Goal: Task Accomplishment & Management: Manage account settings

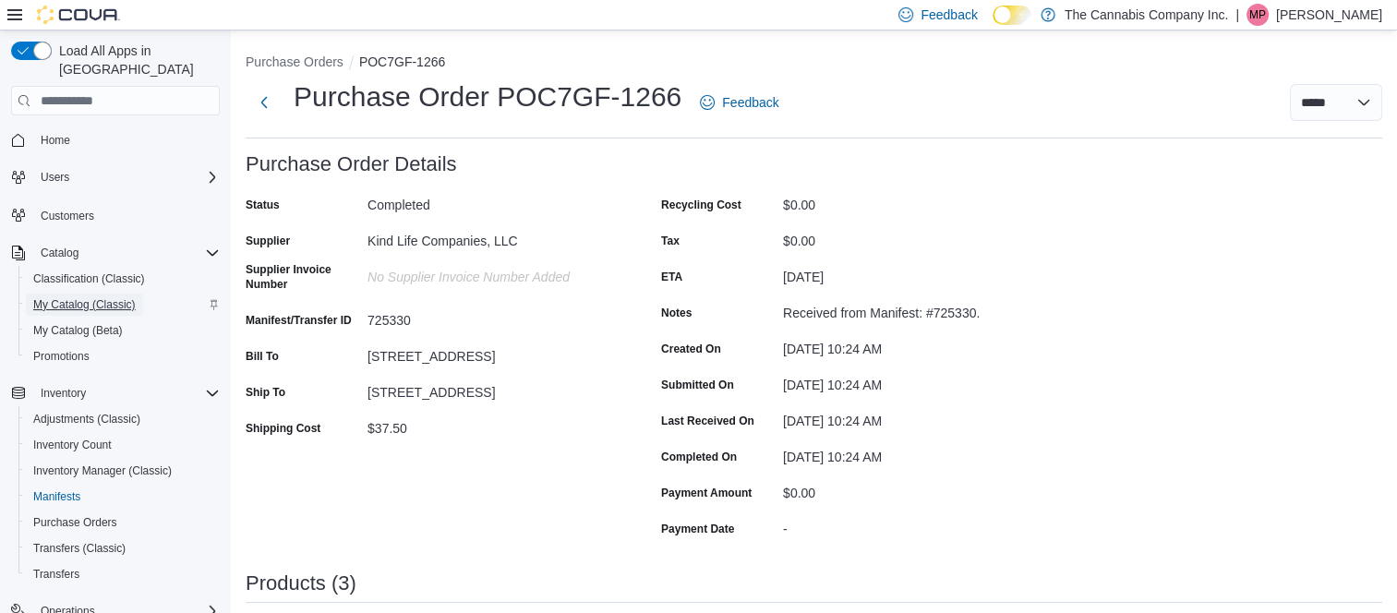
click at [71, 297] on span "My Catalog (Classic)" at bounding box center [84, 304] width 103 height 15
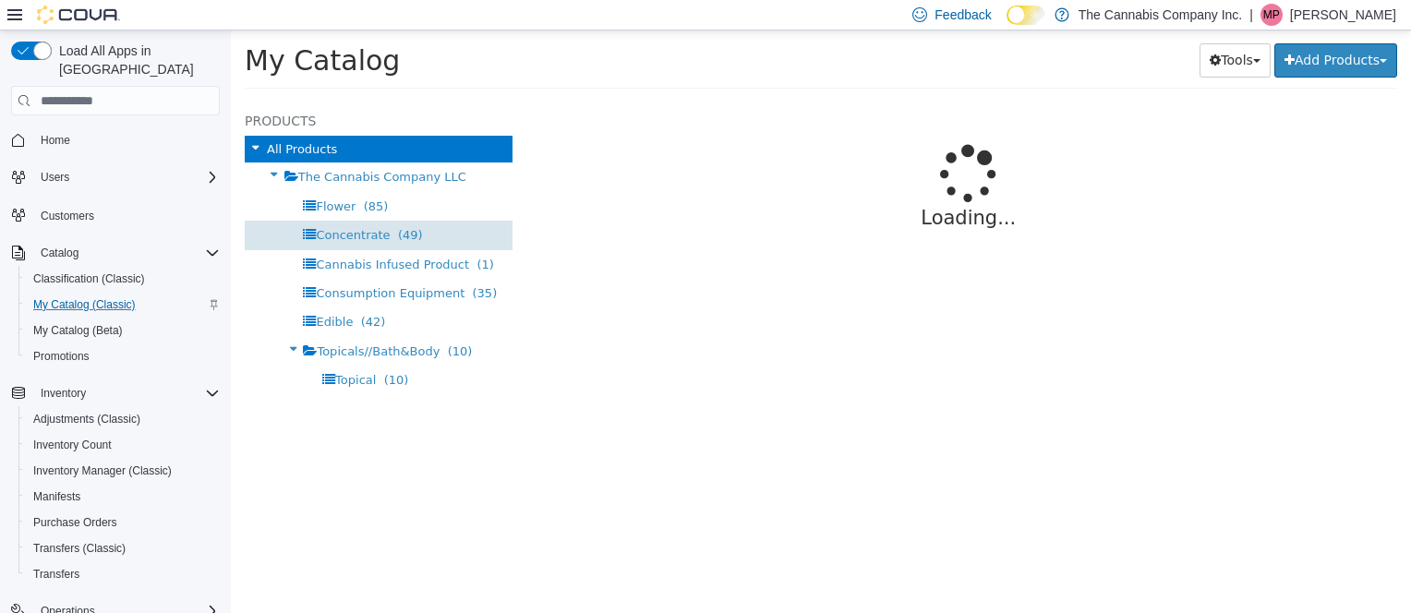
select select "**********"
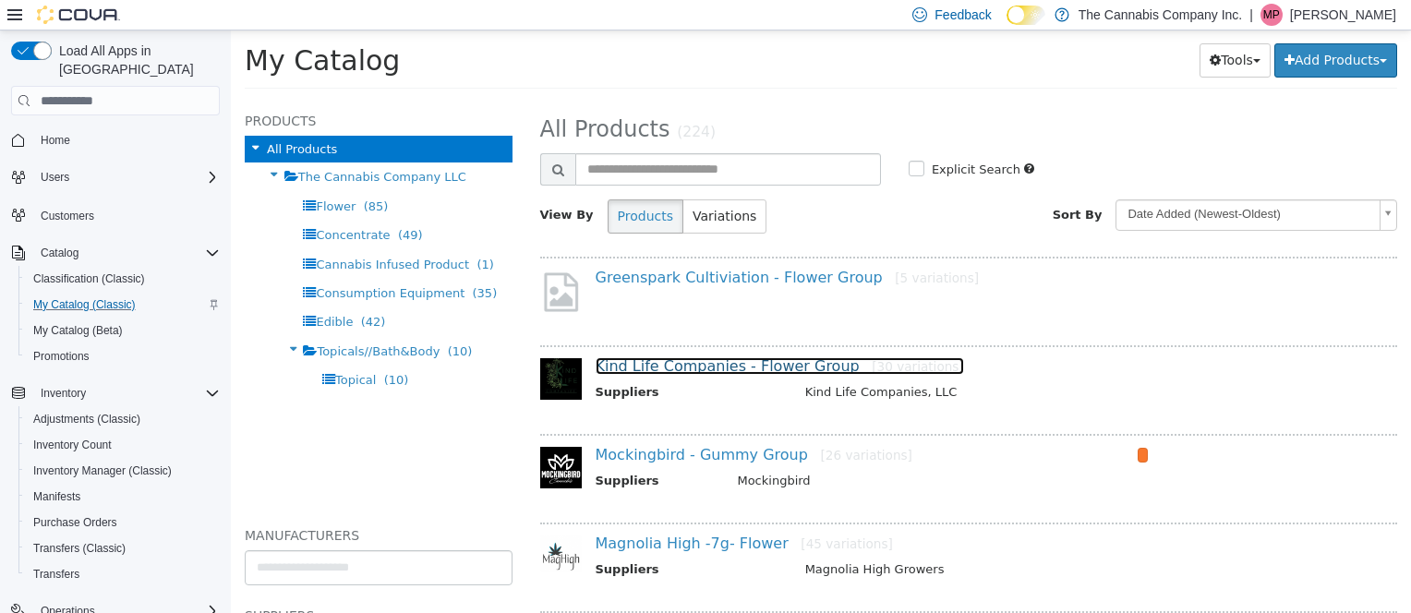
click at [674, 367] on link "Kind Life Companies - Flower Group [30 variations]" at bounding box center [780, 366] width 369 height 18
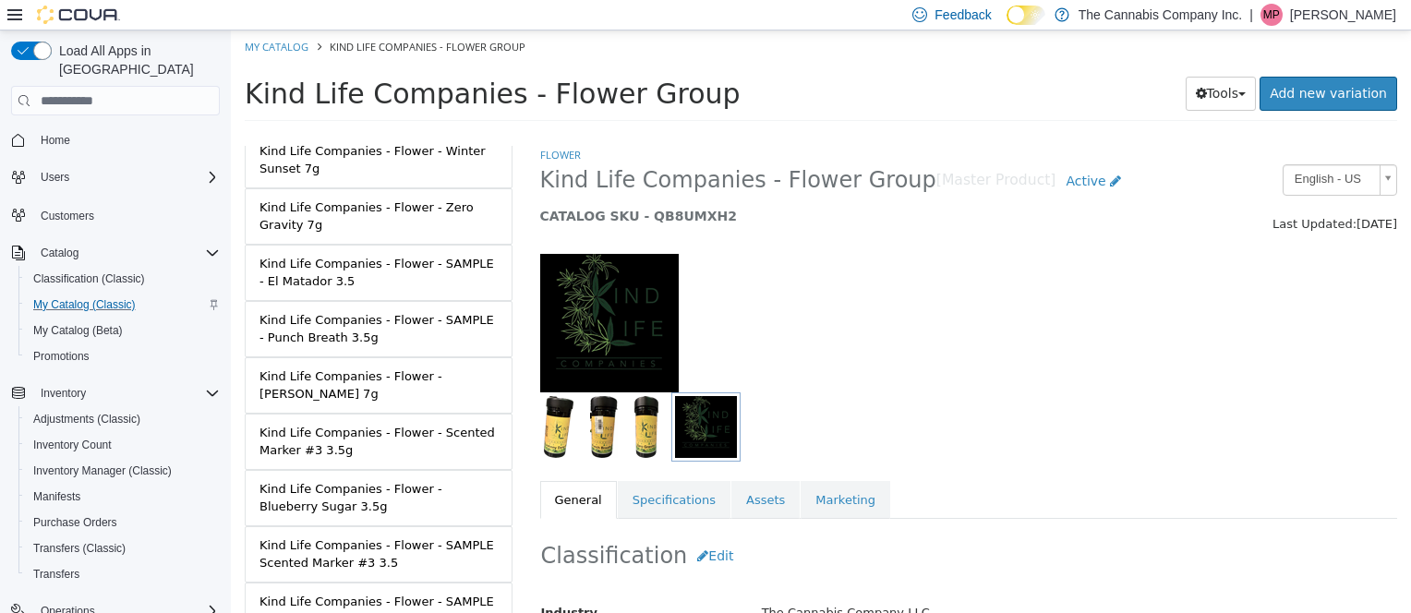
scroll to position [1387, 0]
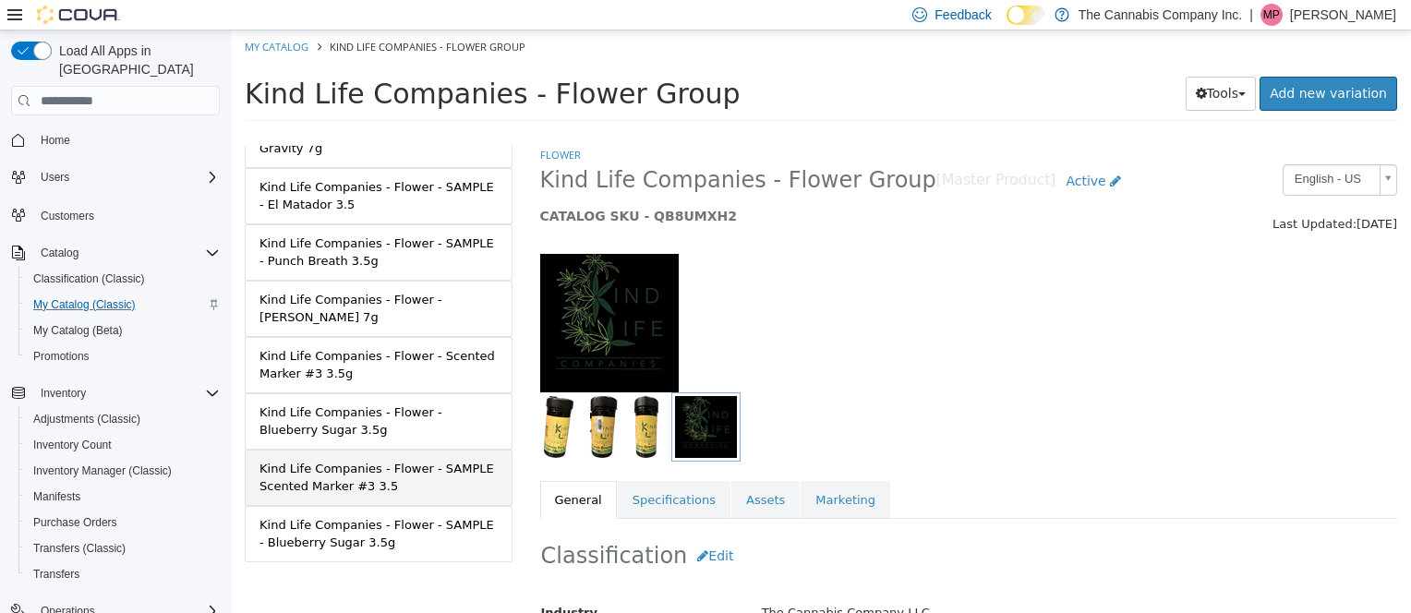
click at [364, 460] on div "Kind Life Companies - Flower - SAMPLE Scented Marker #3 3.5" at bounding box center [379, 478] width 238 height 36
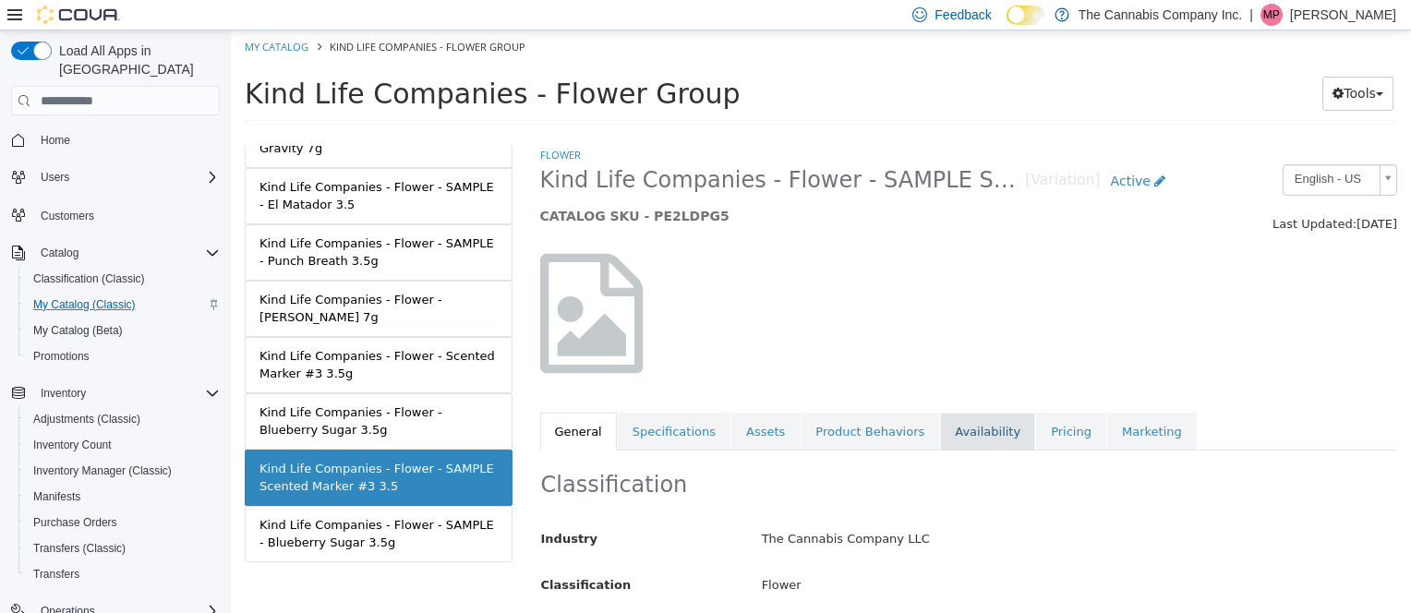
click at [949, 420] on link "Availability" at bounding box center [987, 432] width 95 height 39
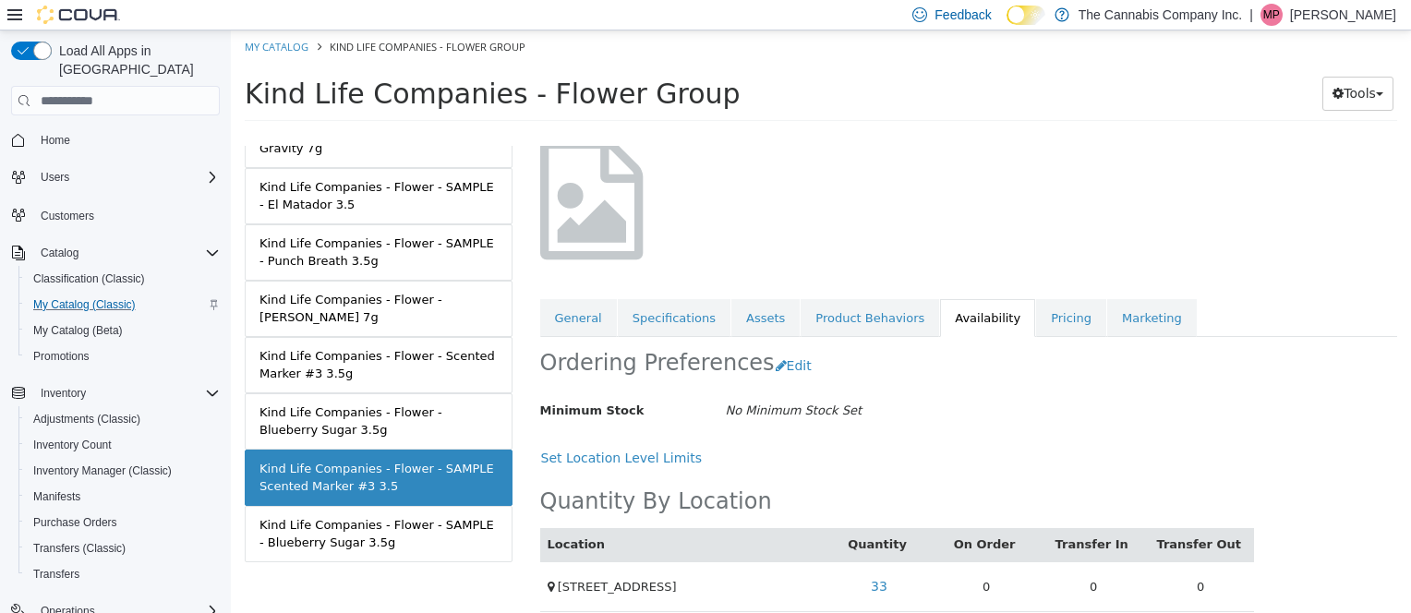
scroll to position [129, 0]
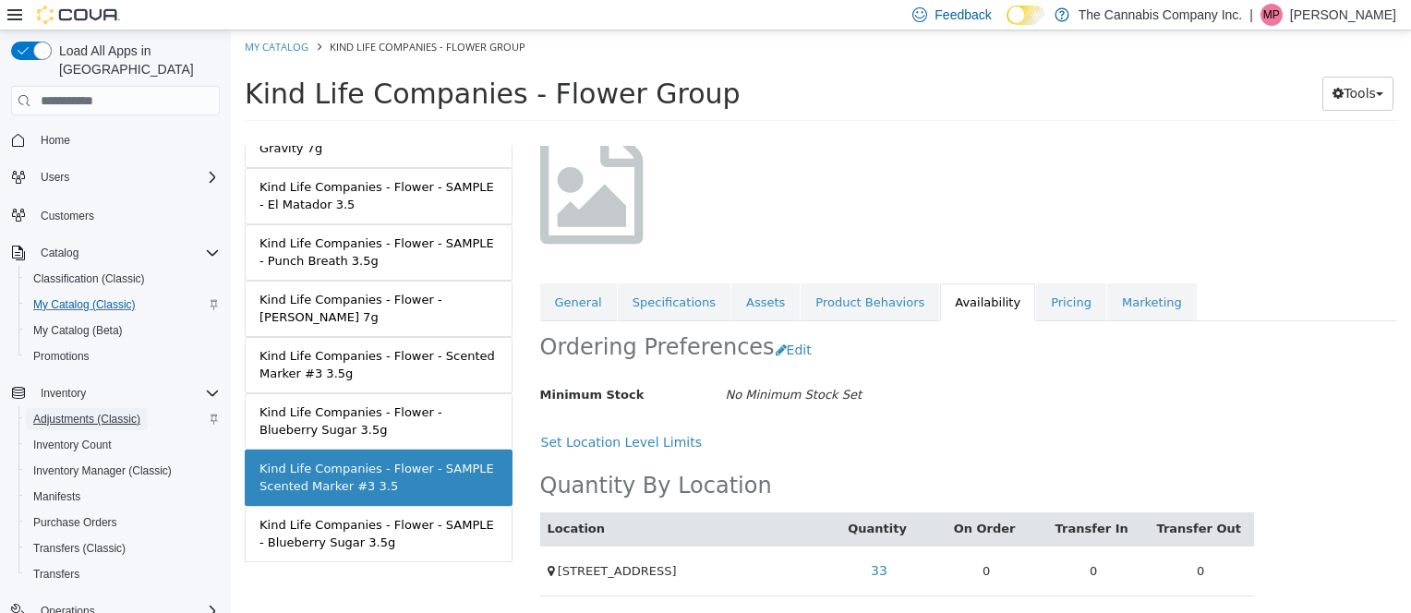
click at [83, 408] on span "Adjustments (Classic)" at bounding box center [86, 419] width 107 height 22
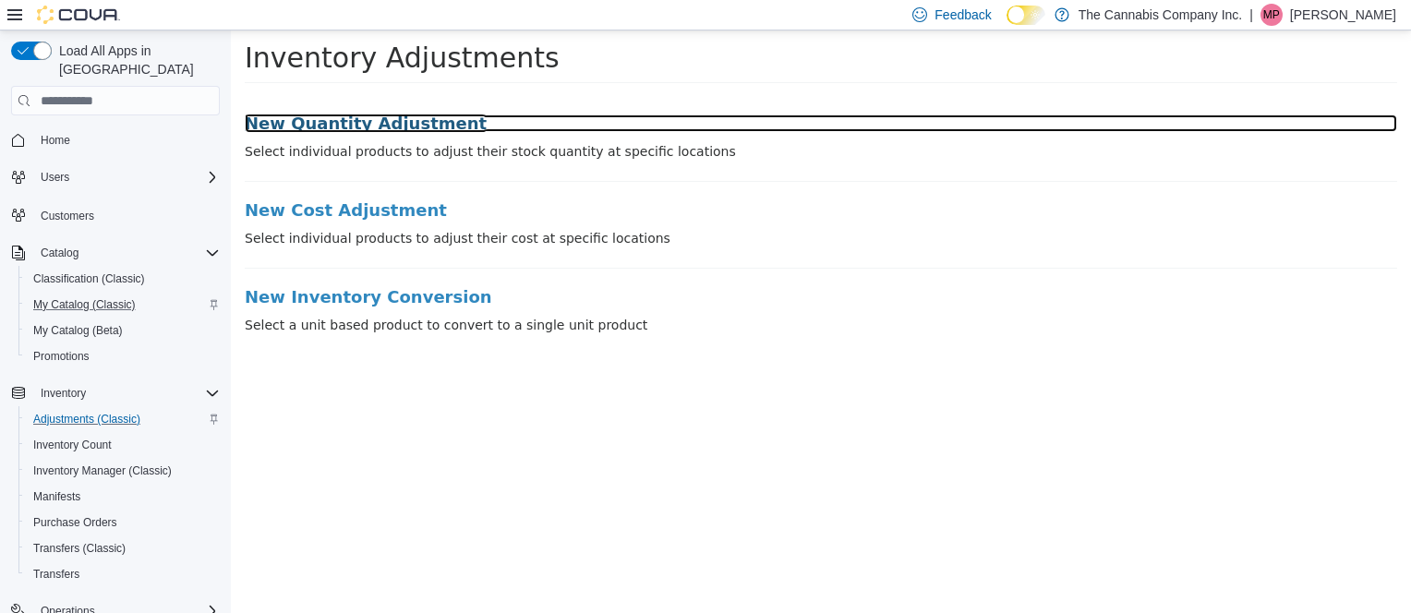
click at [377, 121] on h3 "New Quantity Adjustment" at bounding box center [821, 124] width 1153 height 18
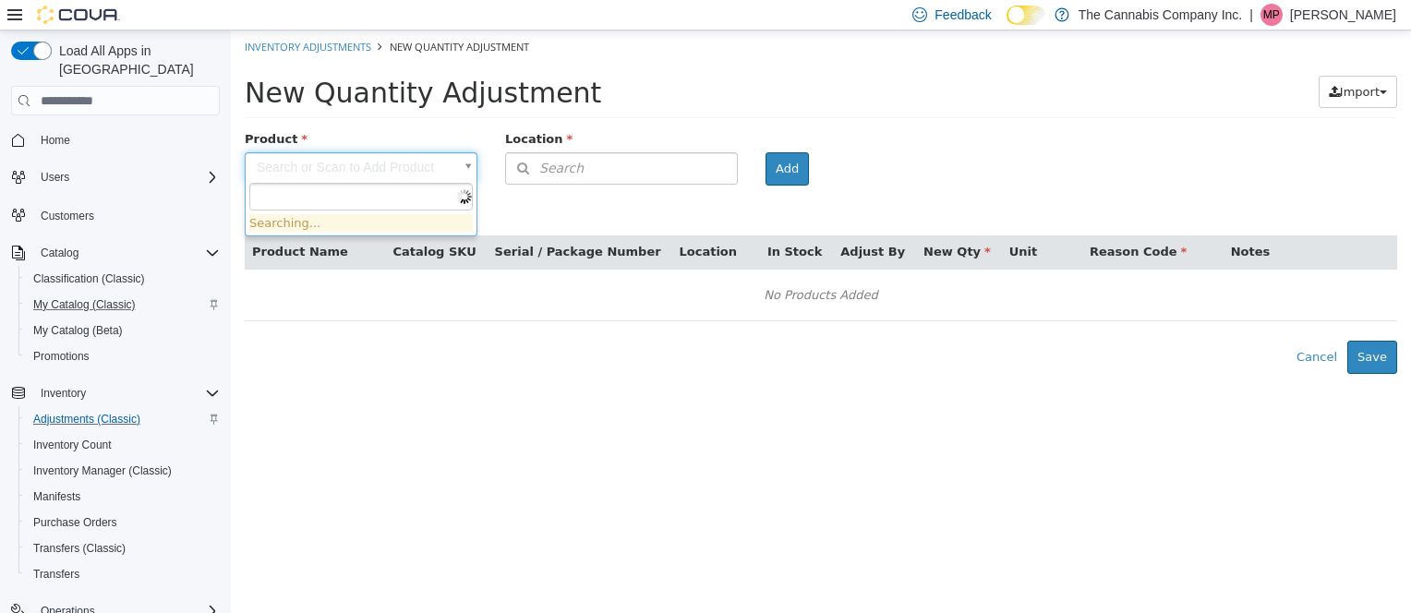
click at [465, 162] on body "× Inventory Adjustments New Quantity Adjustment New Quantity Adjustment Import …" at bounding box center [821, 202] width 1180 height 344
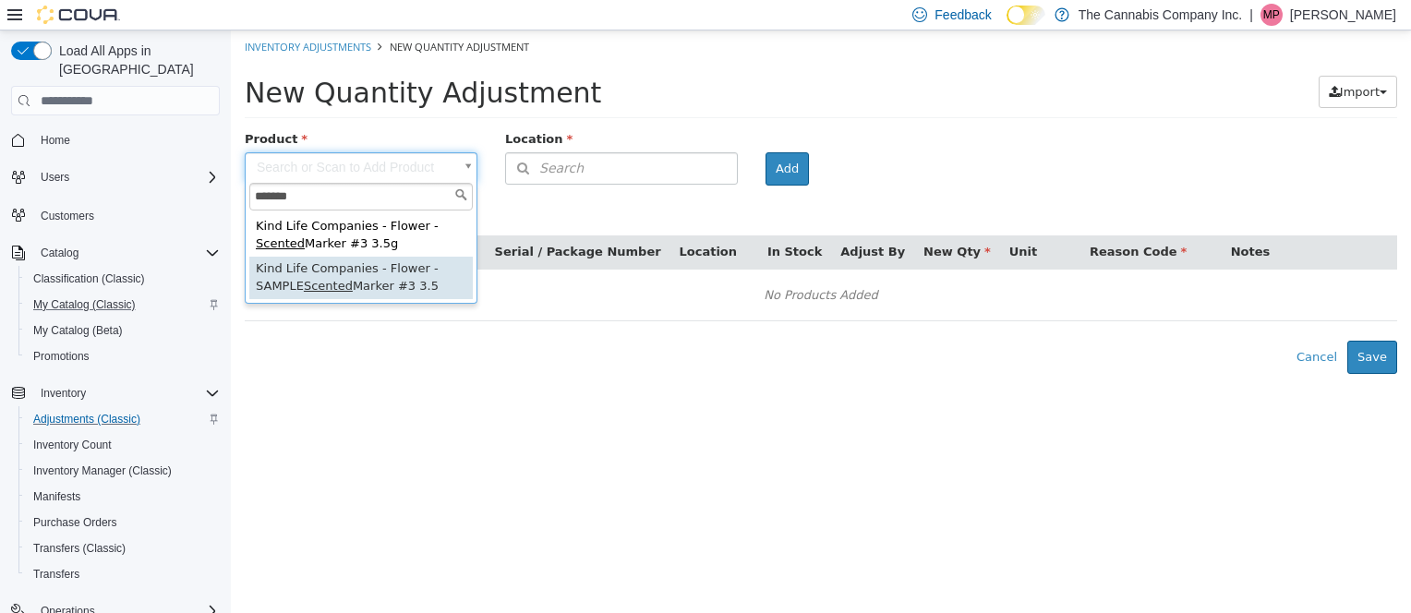
type input "*******"
type input "**********"
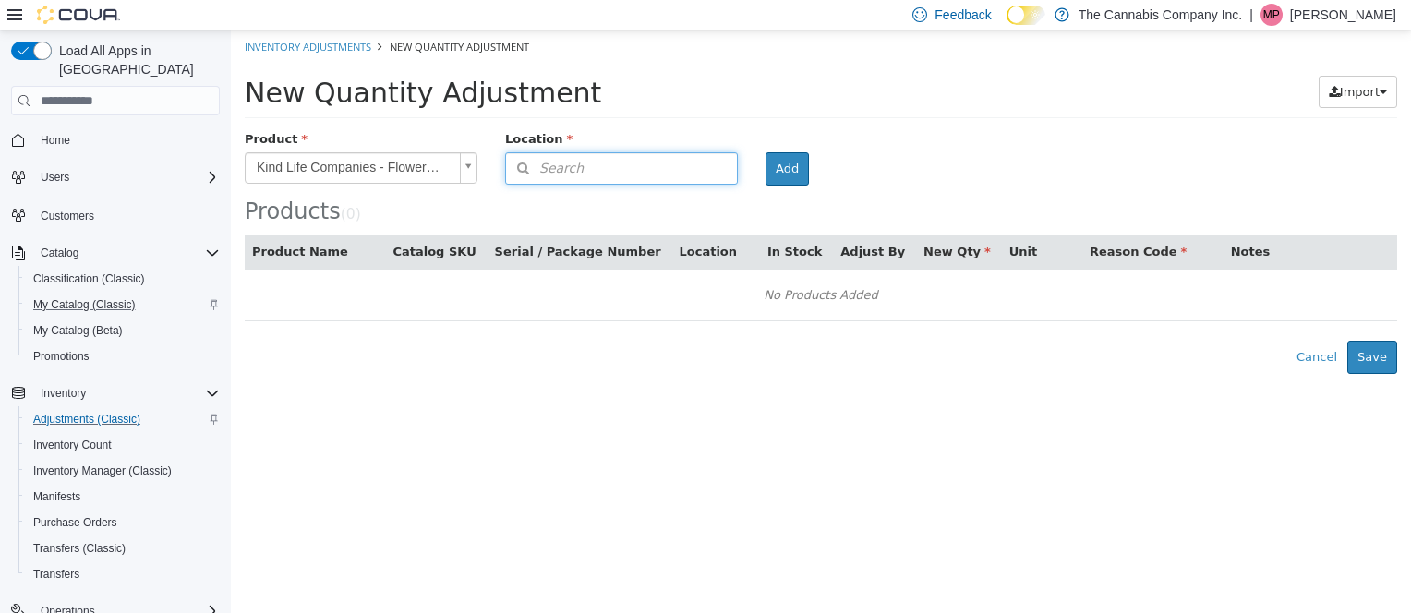
click at [581, 165] on button "Search" at bounding box center [621, 168] width 233 height 32
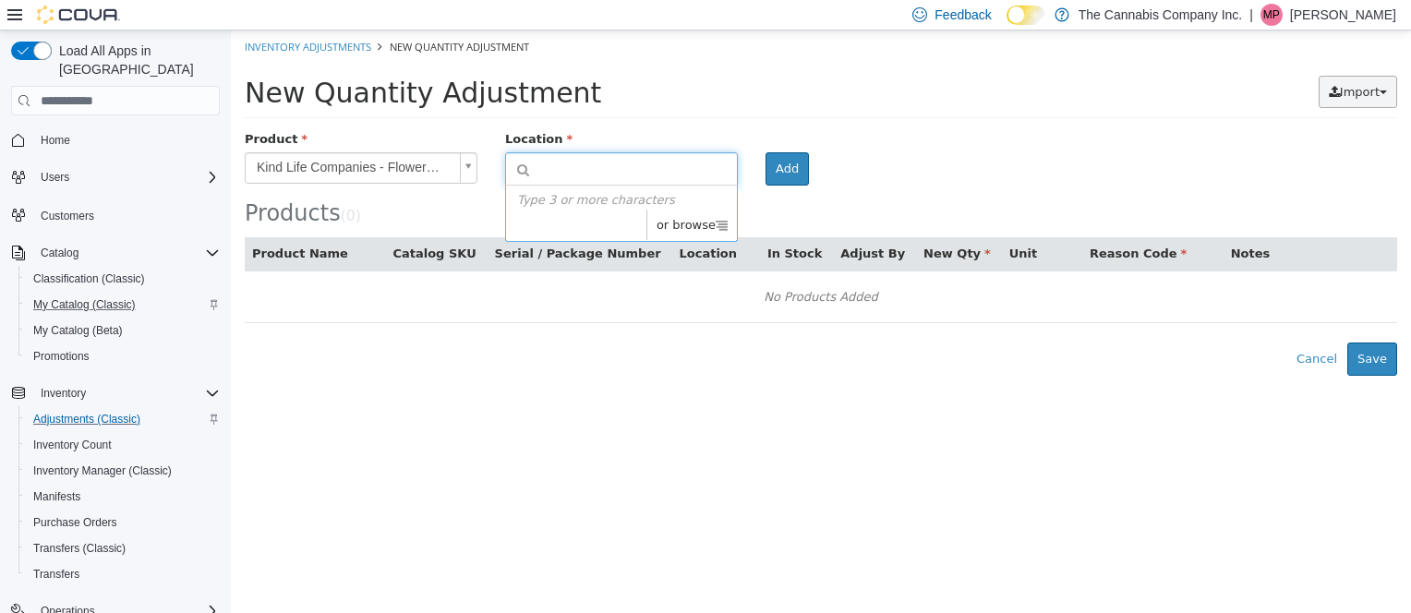
click at [1381, 98] on button "Import" at bounding box center [1358, 92] width 79 height 33
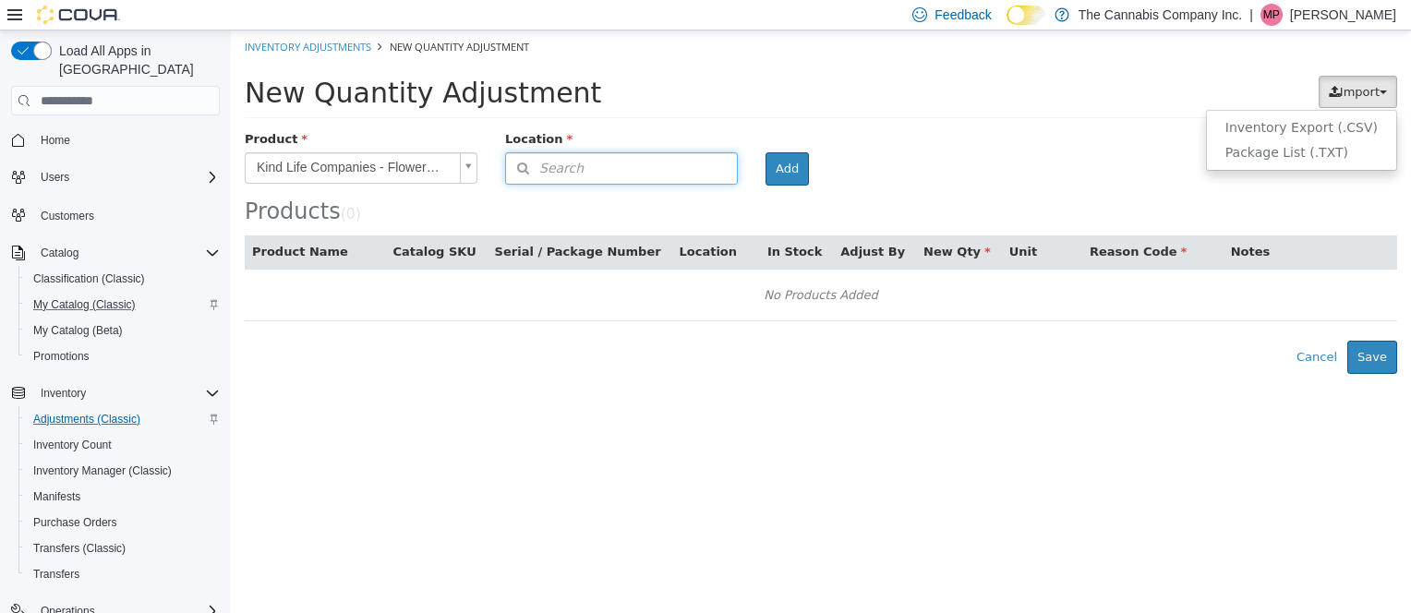
click at [543, 162] on span "Search" at bounding box center [545, 168] width 78 height 19
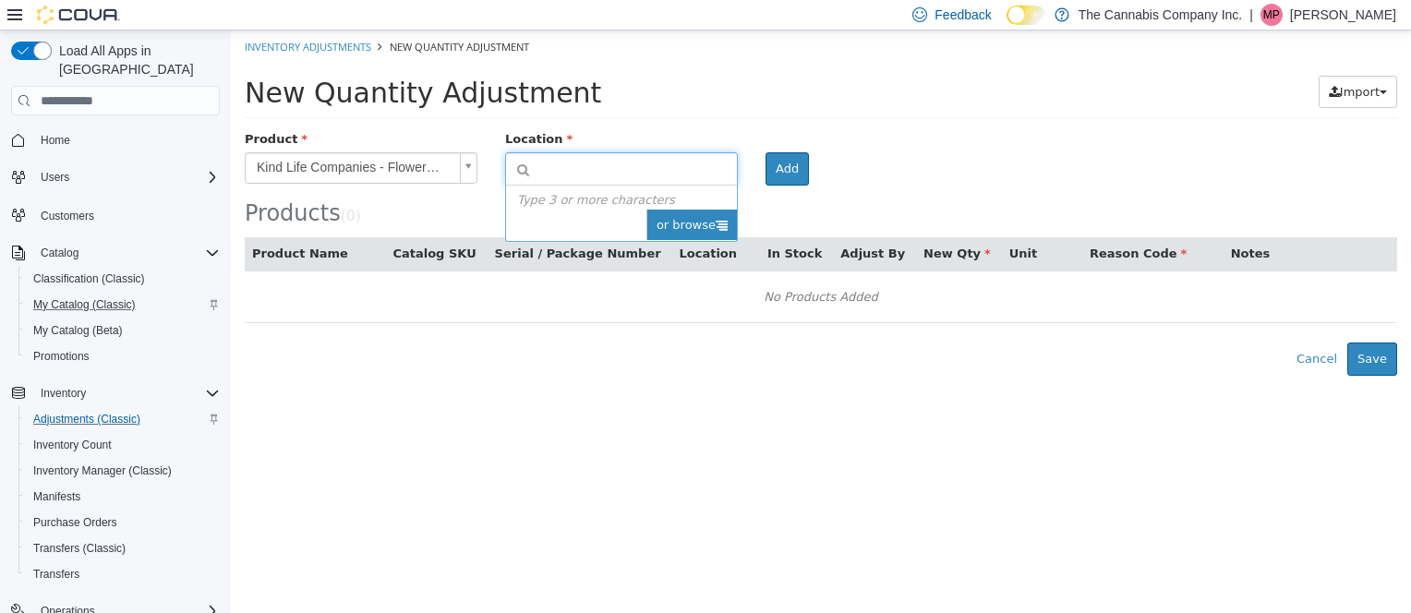
click at [713, 220] on span "or browse" at bounding box center [691, 225] width 91 height 31
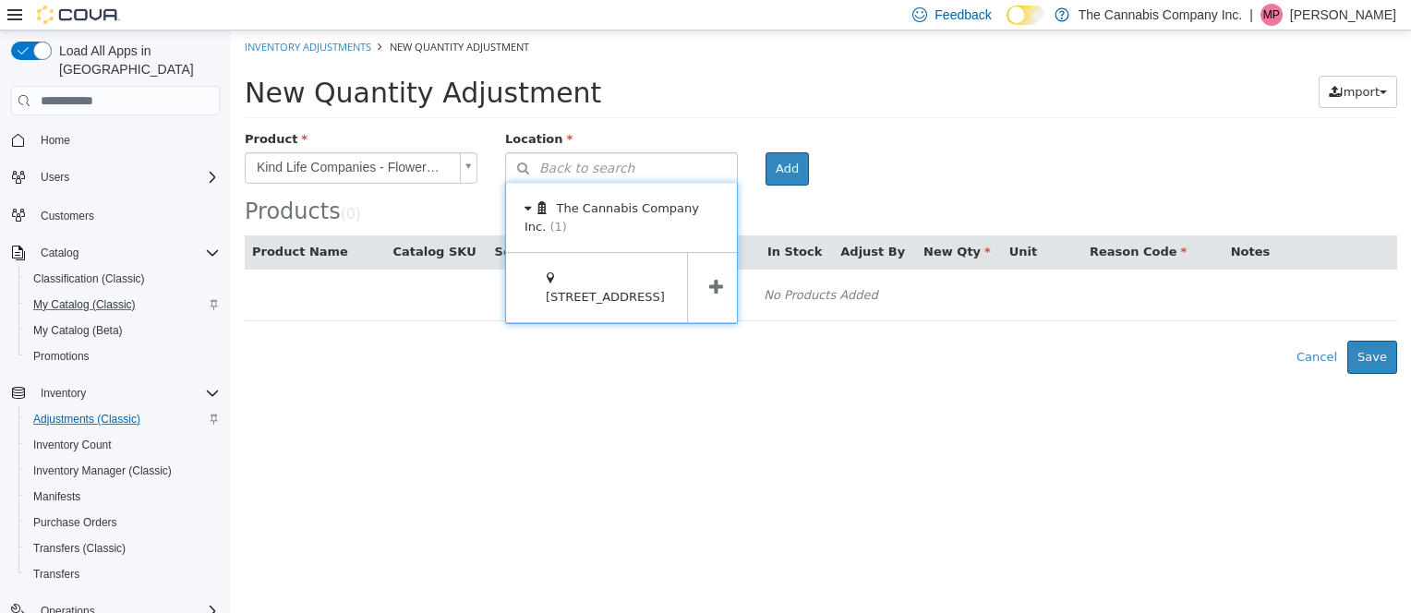
click at [713, 291] on icon at bounding box center [716, 288] width 14 height 18
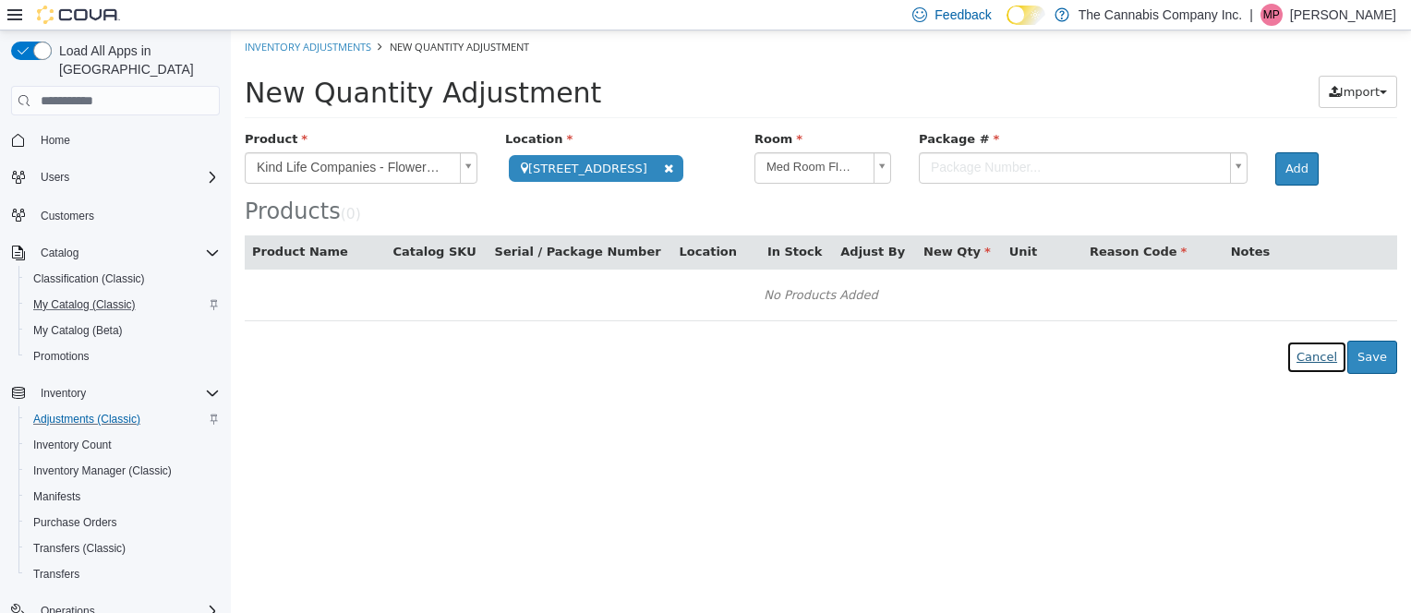
click at [1324, 357] on button "Cancel" at bounding box center [1317, 357] width 61 height 33
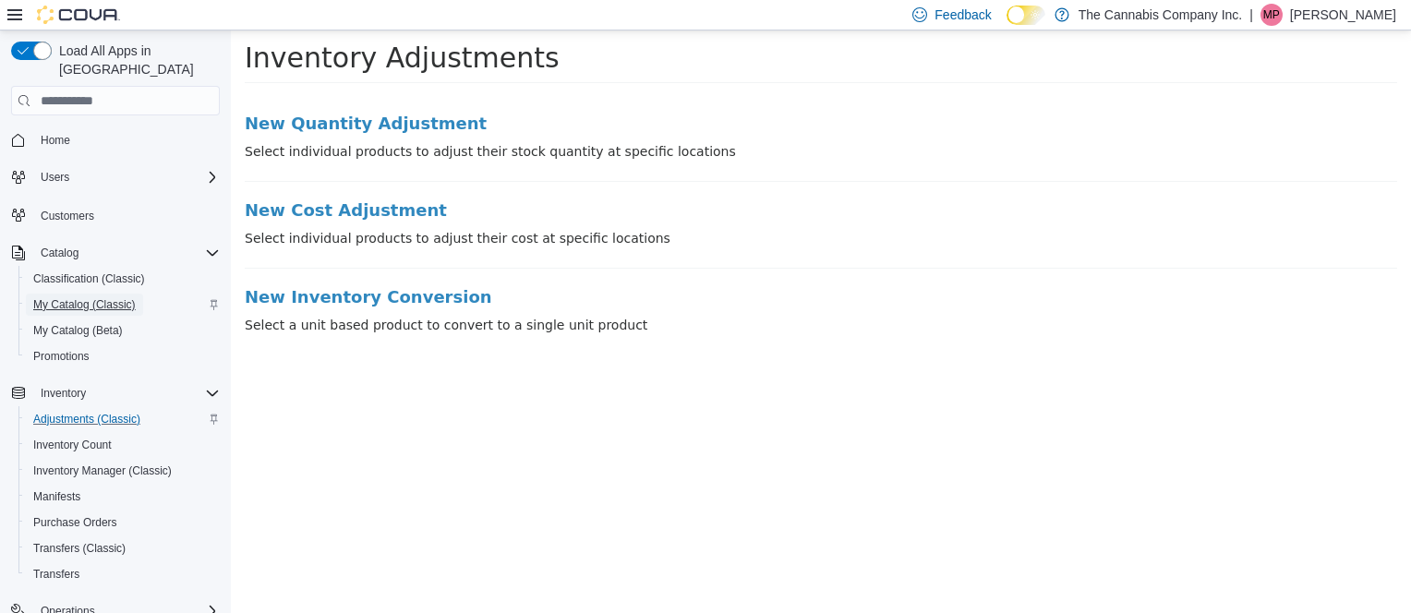
click at [71, 297] on span "My Catalog (Classic)" at bounding box center [84, 304] width 103 height 15
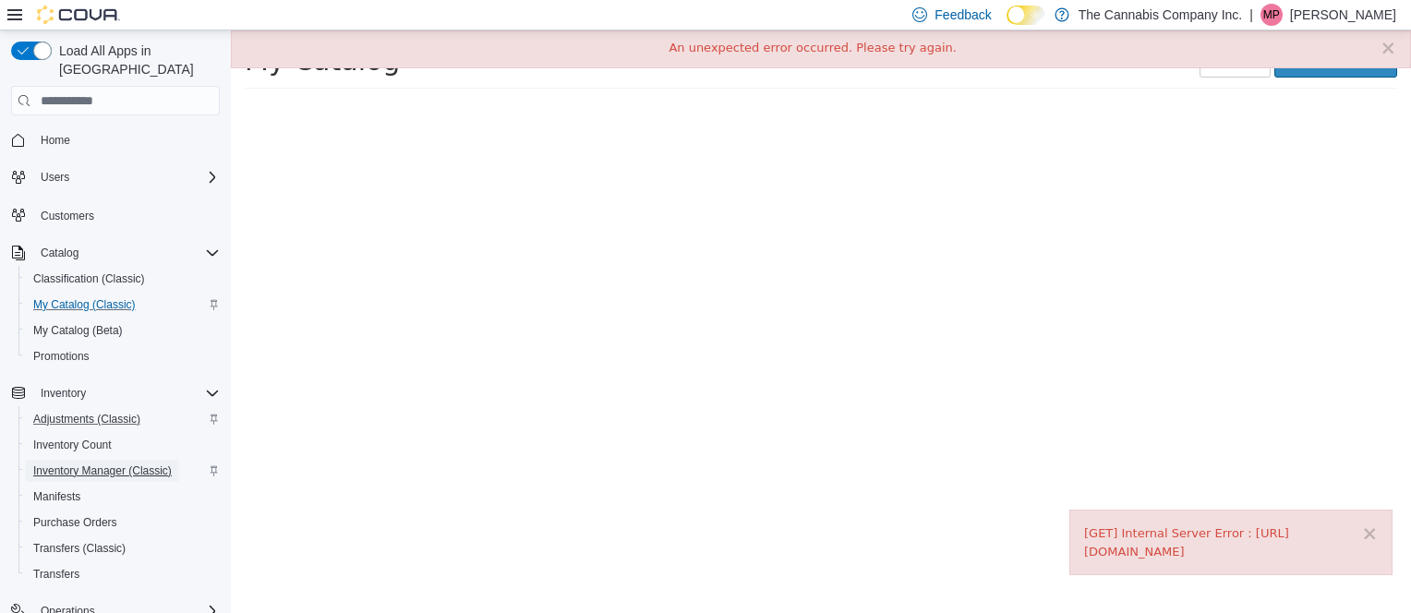
click at [89, 464] on span "Inventory Manager (Classic)" at bounding box center [102, 471] width 139 height 15
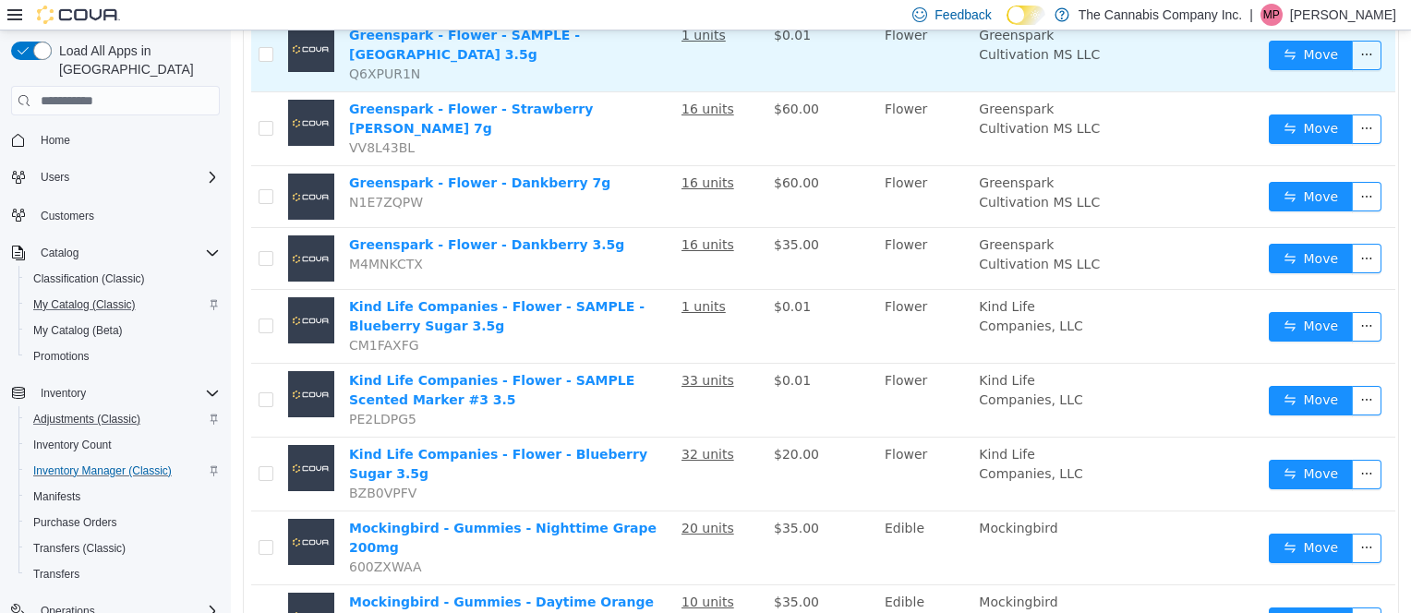
scroll to position [351, 0]
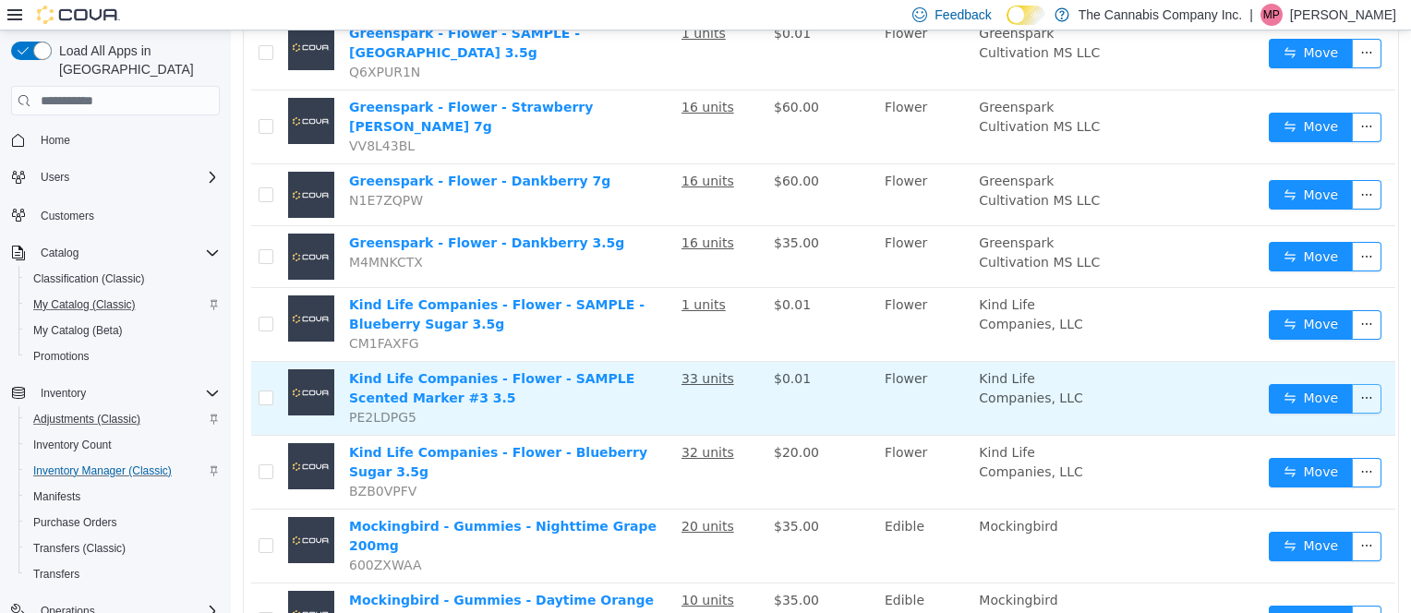
click at [1359, 414] on button "button" at bounding box center [1367, 399] width 30 height 30
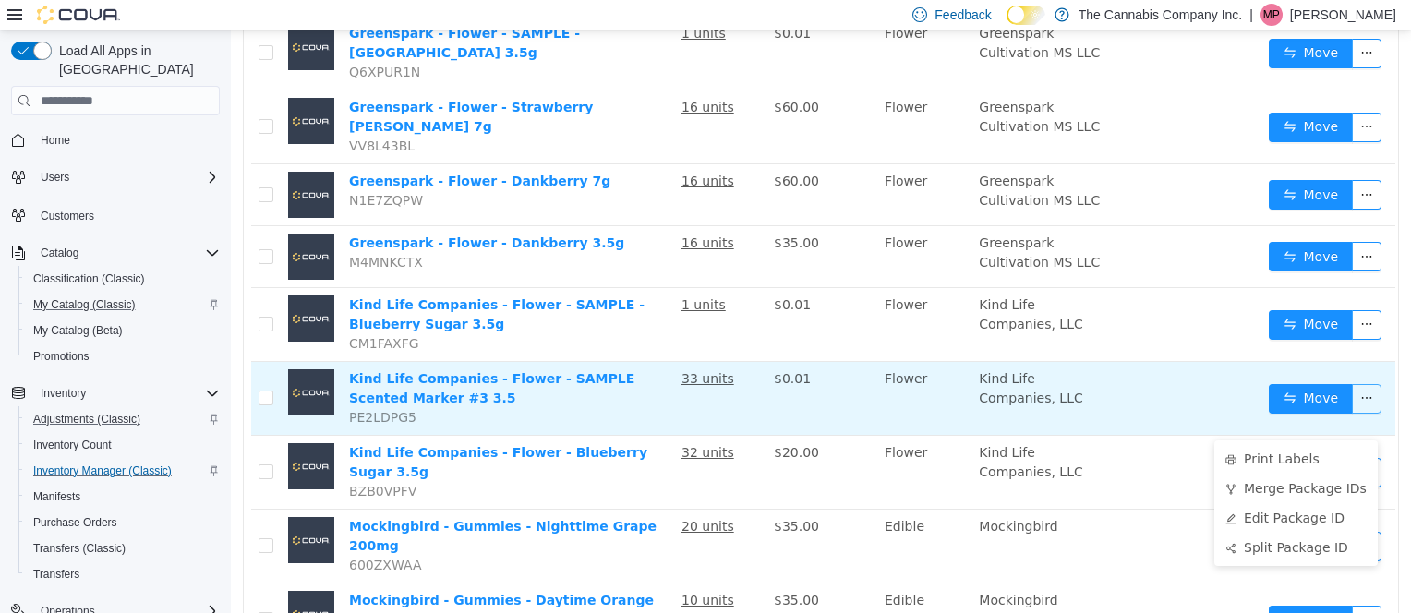
click at [1356, 414] on button "button" at bounding box center [1367, 399] width 30 height 30
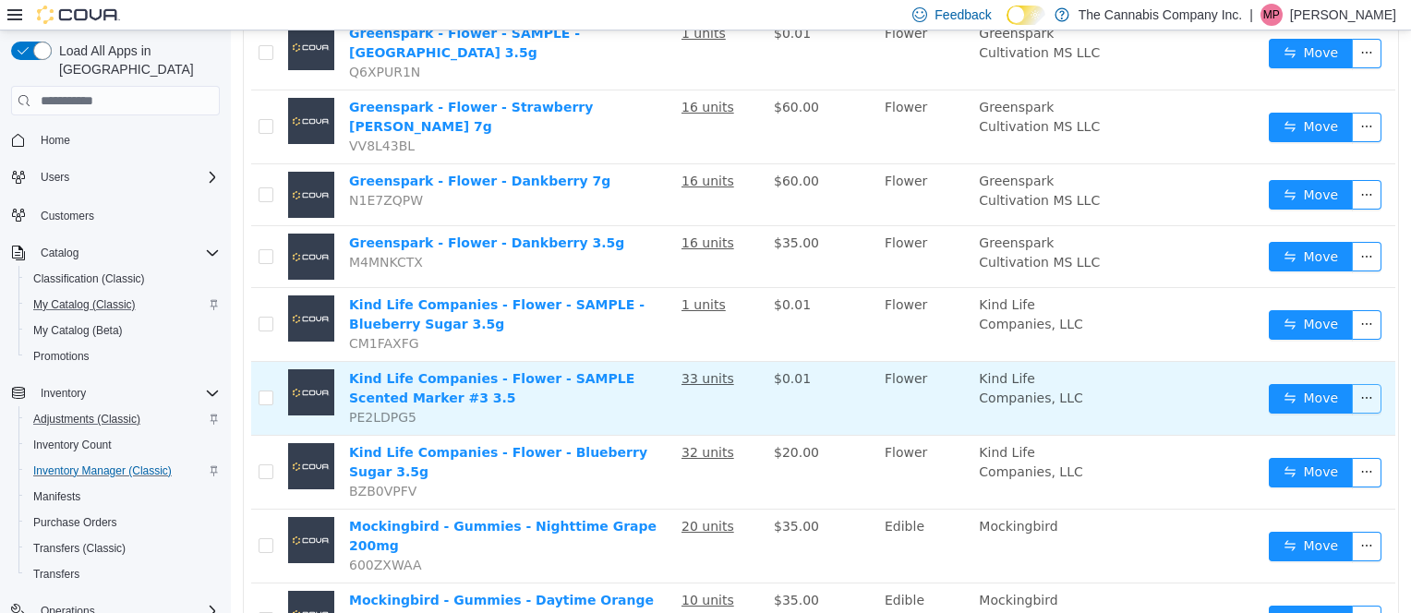
click at [1356, 414] on button "button" at bounding box center [1367, 399] width 30 height 30
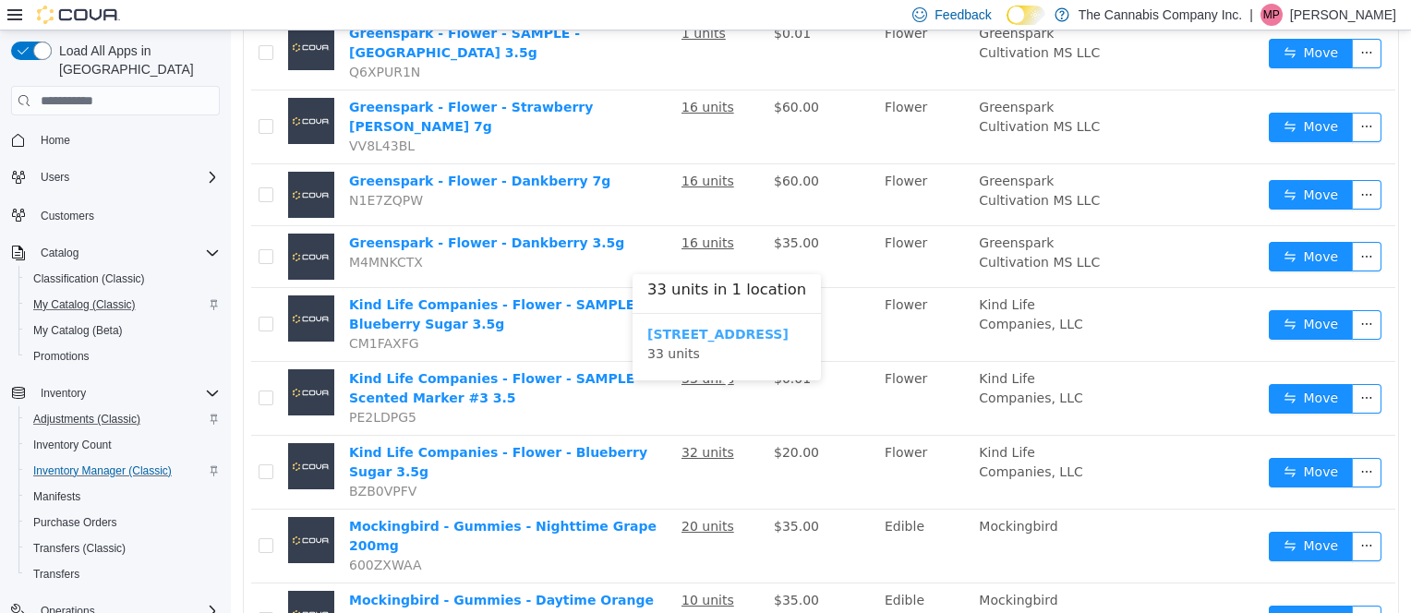
click at [736, 335] on b "[STREET_ADDRESS]" at bounding box center [717, 334] width 141 height 15
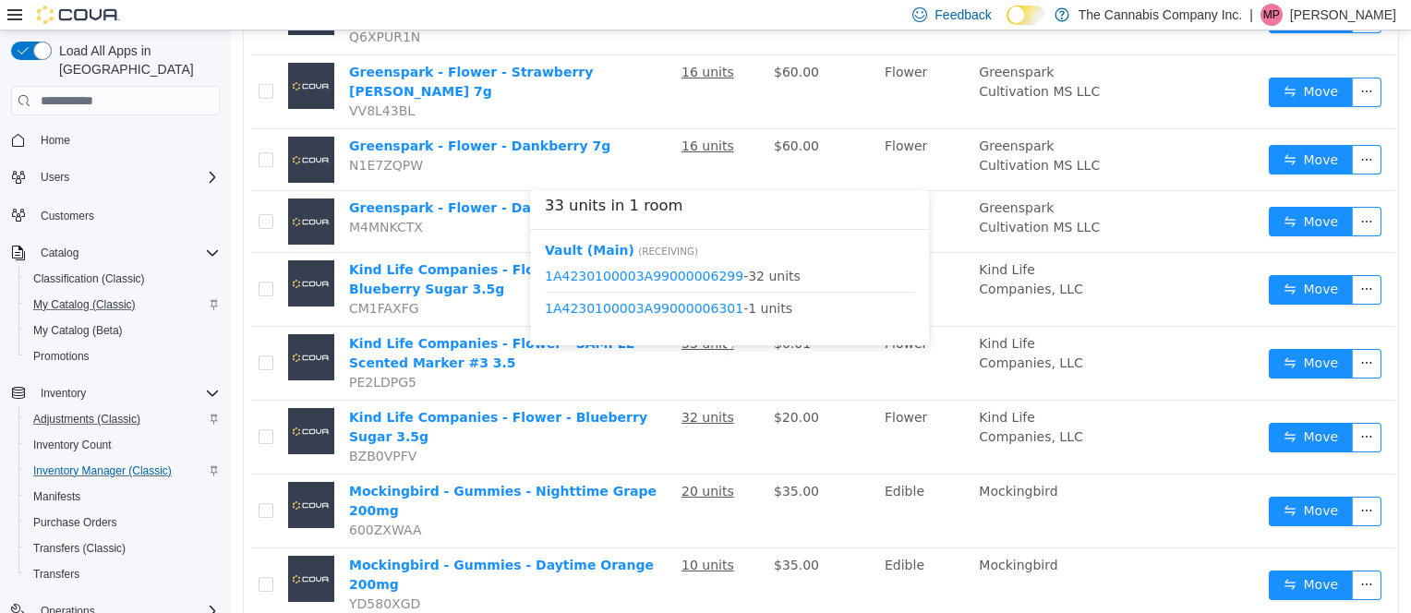
scroll to position [388, 0]
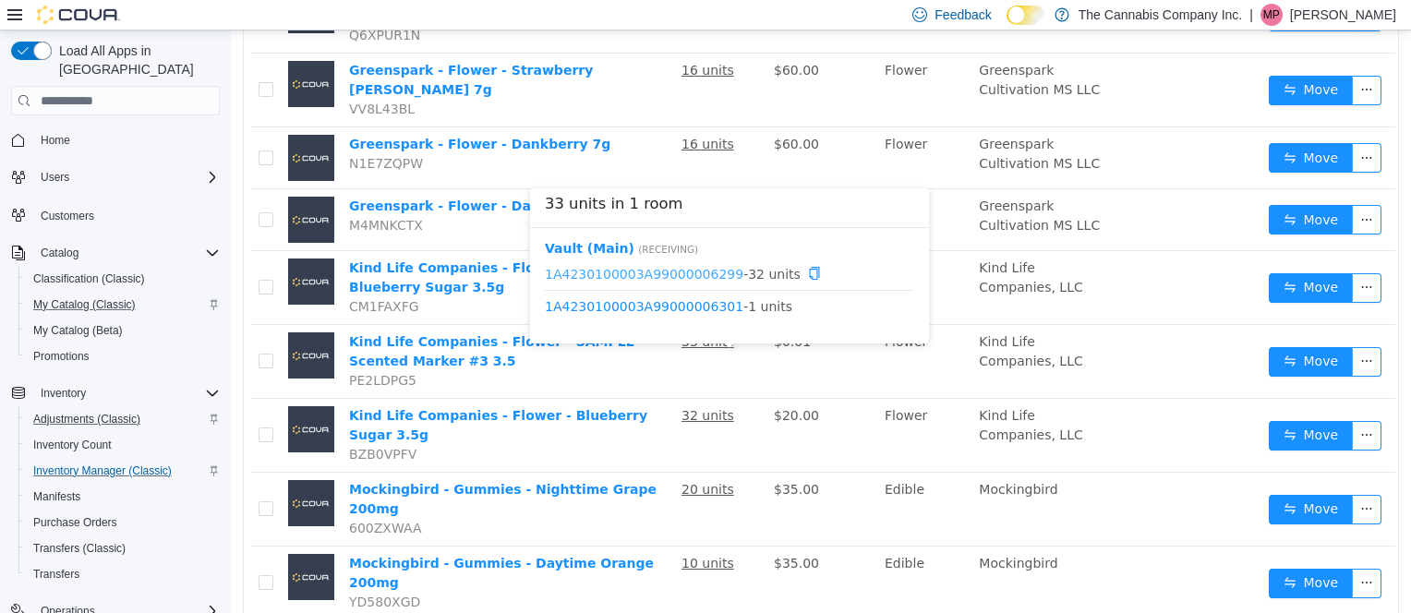
click at [681, 272] on link "1A4230100003A99000006299" at bounding box center [644, 273] width 199 height 15
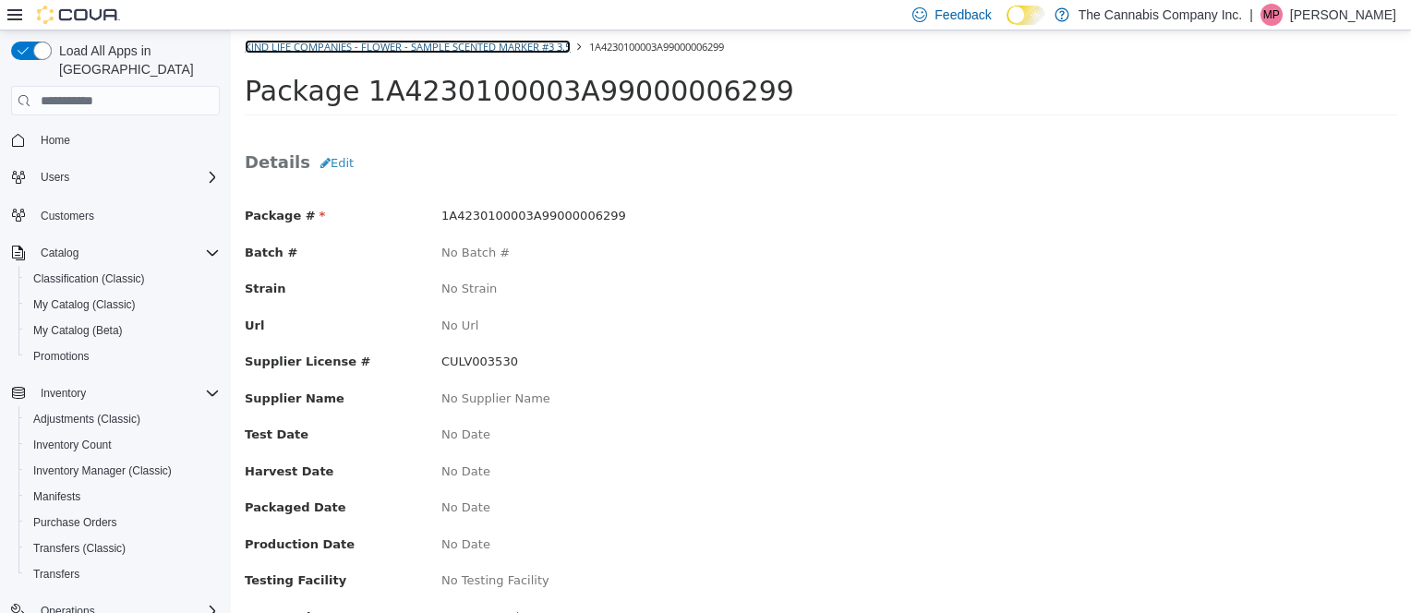
click at [294, 49] on link "Kind Life Companies - Flower - SAMPLE Scented Marker #3 3.5" at bounding box center [408, 47] width 326 height 14
